Goal: Task Accomplishment & Management: Complete application form

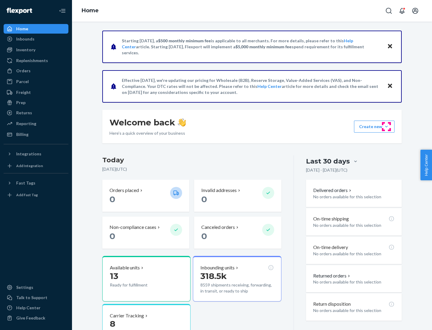
click at [386, 127] on button "Create new Create new inbound Create new order Create new product" at bounding box center [374, 127] width 40 height 12
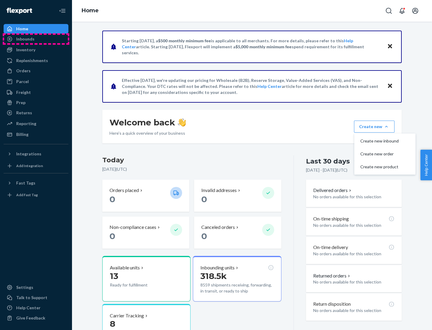
click at [36, 39] on div "Inbounds" at bounding box center [36, 39] width 64 height 8
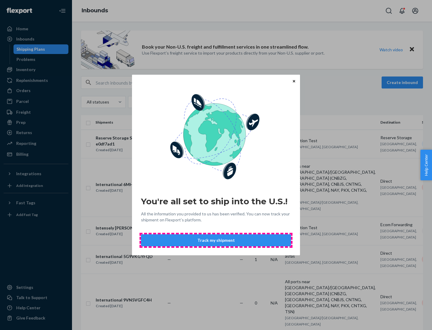
click at [216, 240] on button "Track my shipment" at bounding box center [216, 240] width 150 height 12
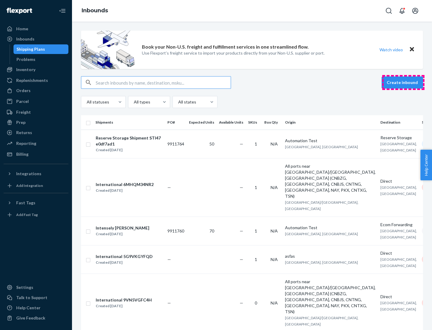
click at [403, 82] on button "Create inbound" at bounding box center [401, 82] width 41 height 12
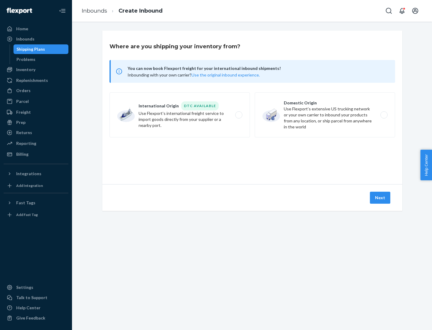
click at [180, 115] on label "International Origin DTC Available Use Flexport's international freight service…" at bounding box center [179, 114] width 140 height 45
click at [238, 115] on input "International Origin DTC Available Use Flexport's international freight service…" at bounding box center [240, 115] width 4 height 4
radio input "true"
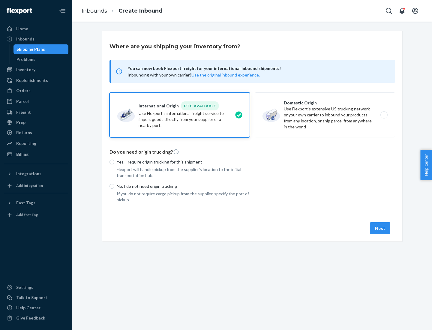
click at [183, 186] on p "No, I do not need origin trucking" at bounding box center [183, 186] width 133 height 6
click at [114, 186] on input "No, I do not need origin trucking" at bounding box center [111, 186] width 5 height 5
radio input "true"
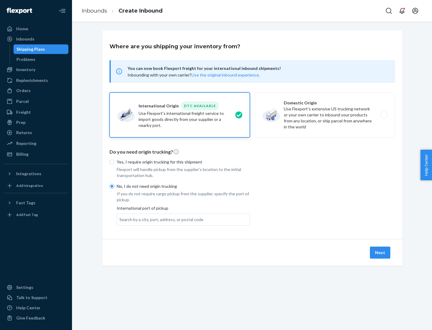
click at [160, 219] on div "Search by a city, port, address, or postal code" at bounding box center [161, 220] width 84 height 6
click at [120, 219] on input "Search by a city, port, address, or postal code" at bounding box center [119, 220] width 1 height 6
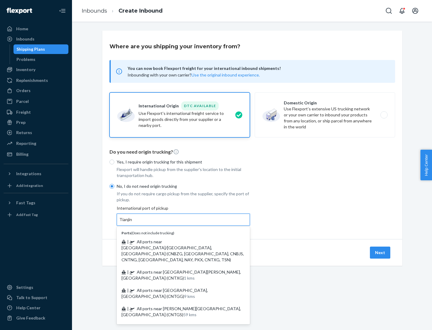
click at [177, 241] on span "| All ports near [GEOGRAPHIC_DATA]/[GEOGRAPHIC_DATA], [GEOGRAPHIC_DATA] (CNBZG,…" at bounding box center [182, 250] width 122 height 23
click at [133, 223] on input "Tianjin" at bounding box center [125, 220] width 13 height 6
type input "All ports near [GEOGRAPHIC_DATA]/[GEOGRAPHIC_DATA], [GEOGRAPHIC_DATA] (CNBZG, […"
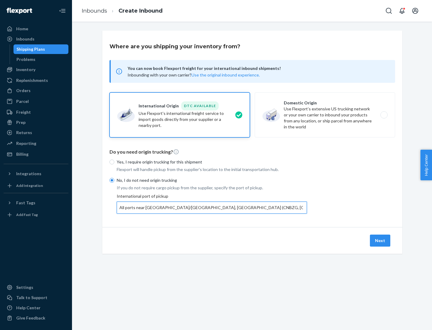
click at [380, 240] on button "Next" at bounding box center [380, 241] width 20 height 12
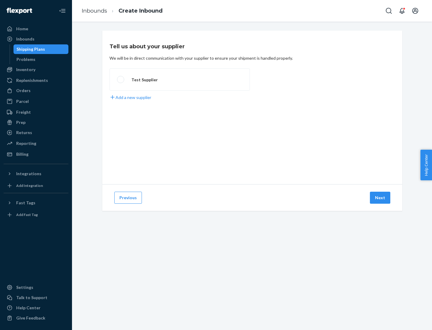
click at [180, 79] on label "Test Supplier" at bounding box center [179, 79] width 140 height 22
click at [121, 79] on input "Test Supplier" at bounding box center [119, 80] width 4 height 4
radio input "true"
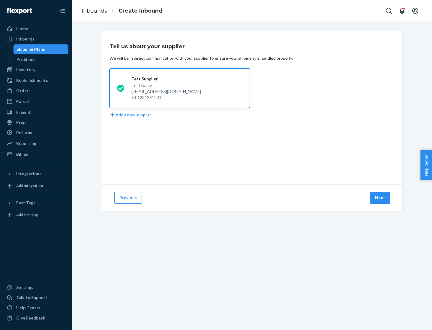
click at [380, 198] on button "Next" at bounding box center [380, 198] width 20 height 12
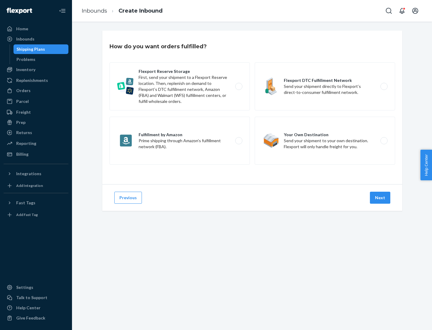
click at [252, 107] on div "Flexport Reserve Storage First, send your shipment to a Flexport Reserve locati…" at bounding box center [251, 114] width 285 height 104
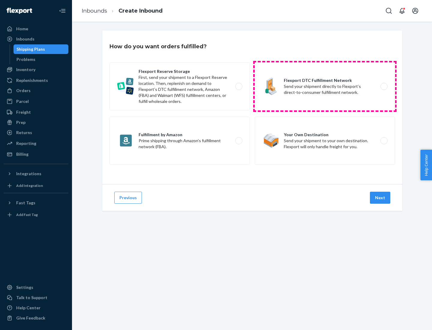
click at [325, 86] on label "Flexport DTC Fulfillment Network Send your shipment directly to Flexport’s dire…" at bounding box center [325, 86] width 140 height 48
click at [384, 86] on input "Flexport DTC Fulfillment Network Send your shipment directly to Flexport’s dire…" at bounding box center [386, 87] width 4 height 4
radio input "true"
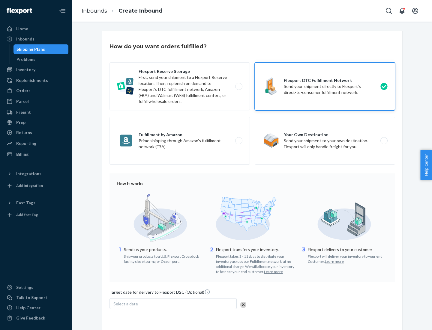
scroll to position [44, 0]
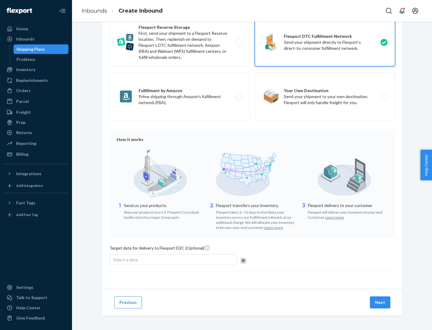
click at [380, 302] on button "Next" at bounding box center [380, 302] width 20 height 12
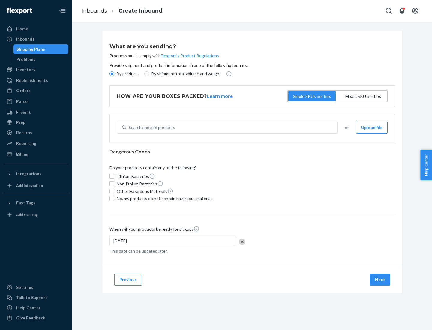
click at [127, 74] on p "By products" at bounding box center [128, 74] width 23 height 6
click at [114, 74] on input "By products" at bounding box center [111, 73] width 5 height 5
click at [151, 127] on div "Search and add products" at bounding box center [152, 127] width 46 height 6
click at [129, 127] on input "Search and add products" at bounding box center [129, 127] width 1 height 6
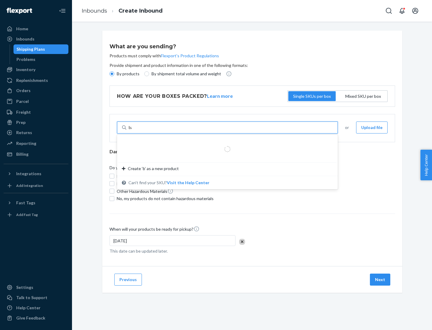
type input "basic"
click at [225, 142] on div "Basic Test Product 1" at bounding box center [225, 142] width 206 height 6
click at [139, 130] on input "basic" at bounding box center [134, 127] width 10 height 6
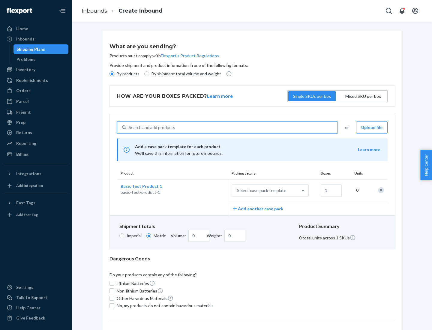
scroll to position [15, 0]
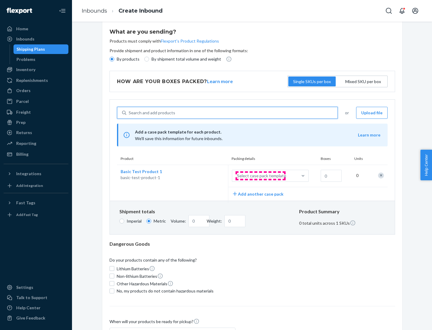
click at [260, 176] on div "Select case pack template" at bounding box center [261, 176] width 49 height 6
click at [207, 176] on input "Select case pack template" at bounding box center [207, 176] width 0 height 0
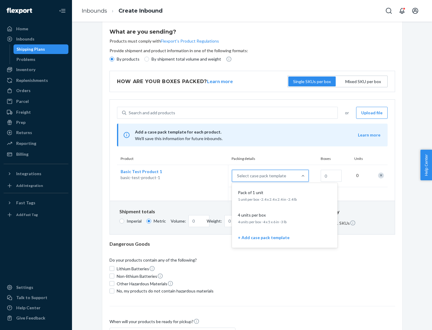
scroll to position [34, 0]
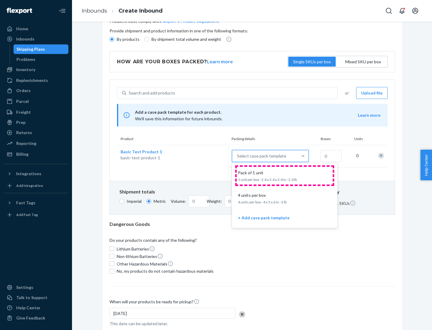
click at [285, 175] on div "Pack of 1 unit" at bounding box center [283, 173] width 96 height 6
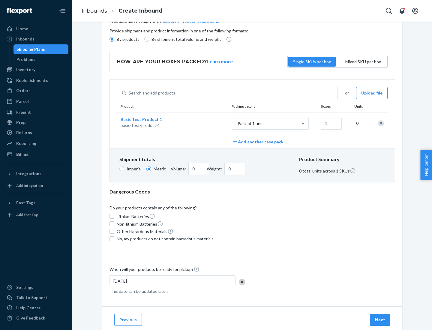
scroll to position [0, 0]
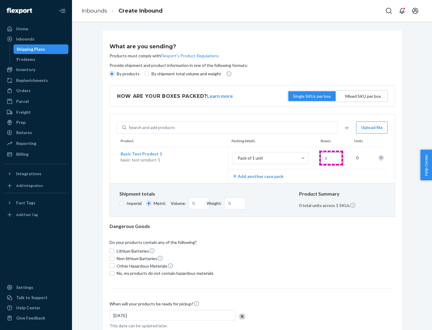
type input "1.09"
type input "1"
type input "10.89"
type input "10"
type input "0.02"
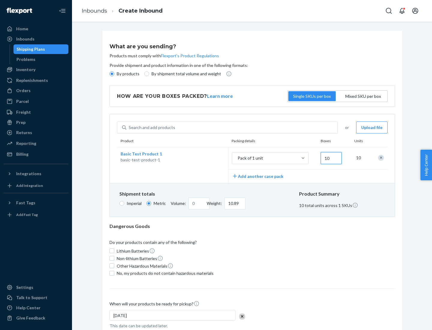
type input "108.86"
type input "100"
type input "0.23"
type input "1088.62"
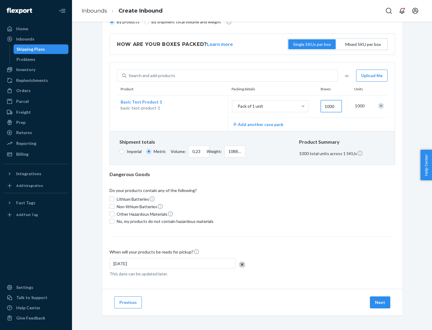
type input "1000"
click at [164, 221] on span "No, my products do not contain hazardous materials" at bounding box center [165, 221] width 97 height 6
click at [114, 221] on input "No, my products do not contain hazardous materials" at bounding box center [111, 221] width 5 height 5
checkbox input "true"
click at [380, 302] on button "Next" at bounding box center [380, 302] width 20 height 12
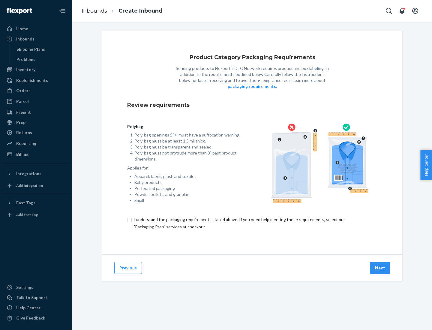
click at [252, 223] on input "checkbox" at bounding box center [252, 223] width 250 height 14
checkbox input "true"
click at [380, 267] on button "Next" at bounding box center [380, 268] width 20 height 12
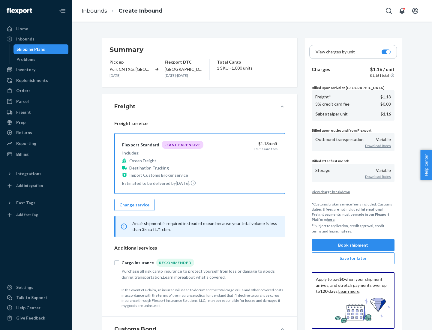
scroll to position [69, 0]
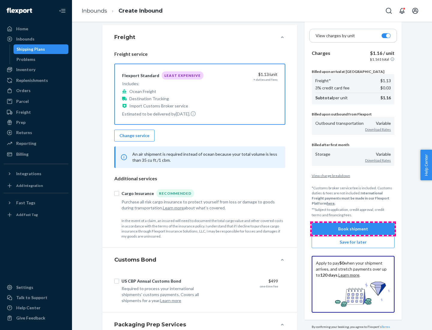
click at [353, 229] on button "Book shipment" at bounding box center [353, 229] width 83 height 12
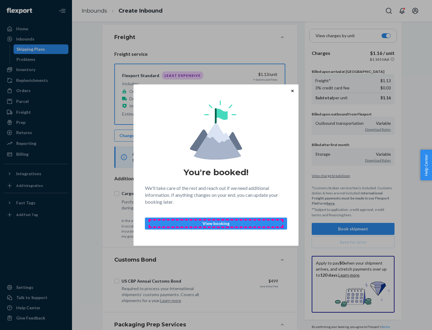
click at [216, 223] on p "View booking" at bounding box center [216, 223] width 132 height 6
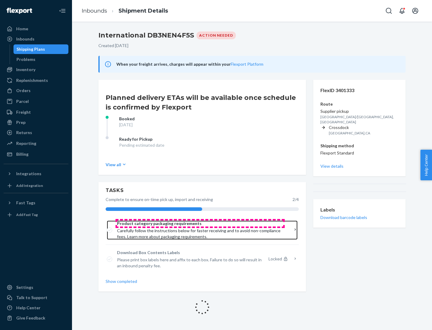
click at [200, 223] on span "Product category packaging requirements" at bounding box center [200, 223] width 166 height 6
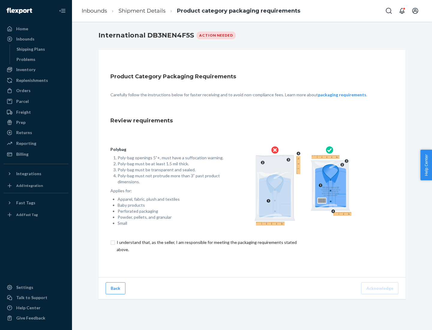
click at [206, 246] on input "checkbox" at bounding box center [209, 246] width 199 height 14
checkbox input "true"
click at [380, 288] on button "Acknowledge" at bounding box center [379, 288] width 37 height 12
